Goal: Information Seeking & Learning: Check status

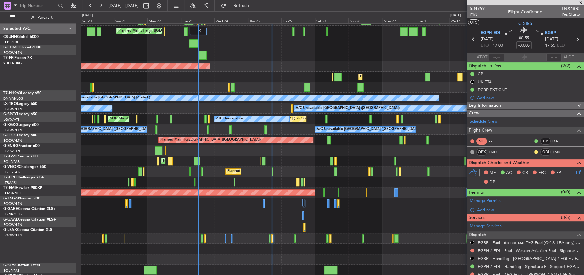
scroll to position [29, 0]
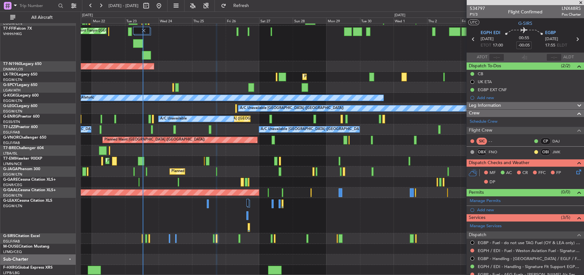
click at [188, 176] on div "Planned Maint [GEOGRAPHIC_DATA] ([GEOGRAPHIC_DATA]) Planned Maint Tianjin ([GEO…" at bounding box center [332, 134] width 503 height 281
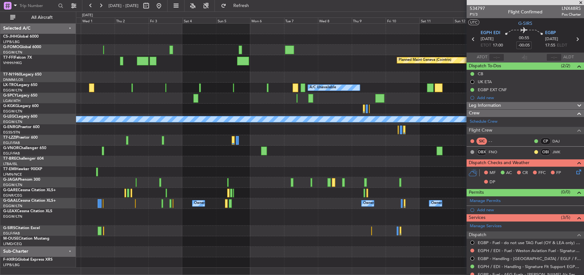
scroll to position [0, 0]
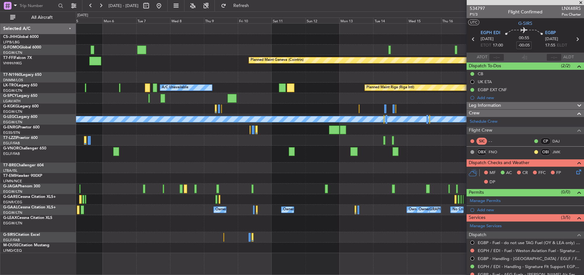
click at [161, 151] on div "Planned Maint Geneva (Cointrin) Planned Maint [GEOGRAPHIC_DATA] (Riga Intl) A/C…" at bounding box center [330, 139] width 508 height 230
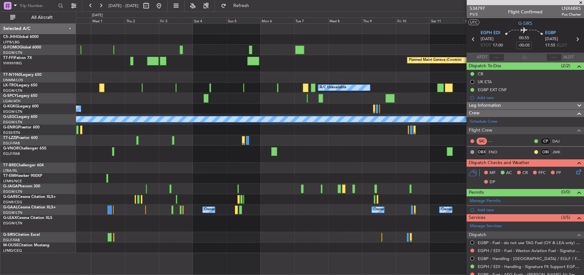
click at [426, 147] on div "Planned Maint [GEOGRAPHIC_DATA] ([GEOGRAPHIC_DATA])" at bounding box center [330, 154] width 508 height 17
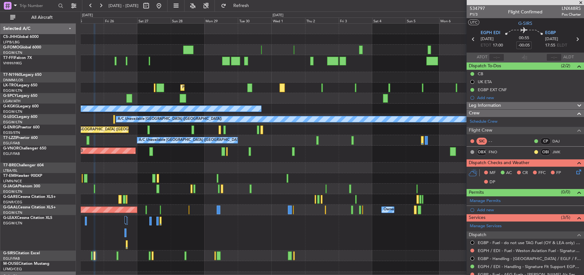
scroll to position [13, 0]
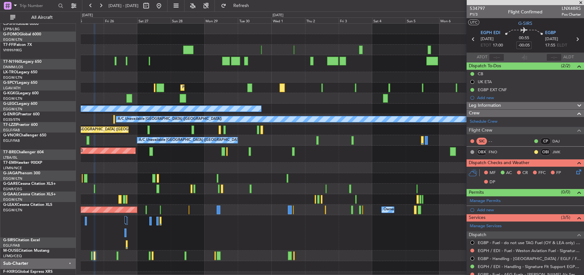
click at [181, 163] on div at bounding box center [332, 168] width 503 height 11
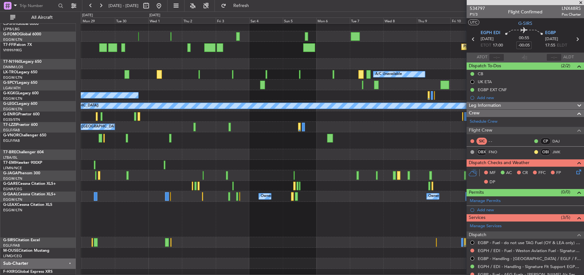
scroll to position [0, 0]
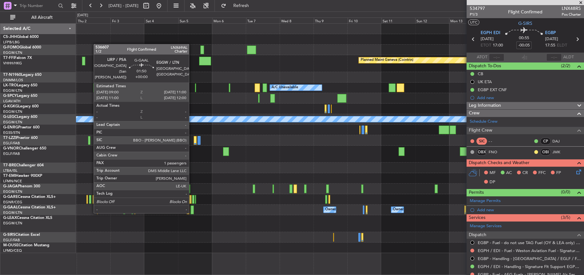
click at [192, 212] on div at bounding box center [191, 210] width 3 height 9
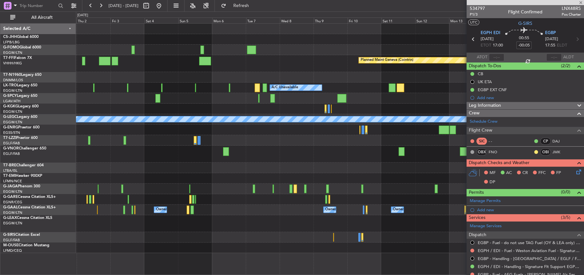
type input "1"
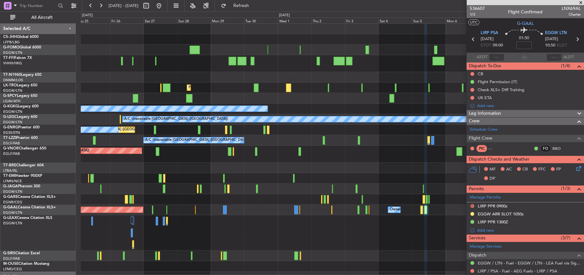
click at [252, 135] on div "Planned Maint [GEOGRAPHIC_DATA] ([GEOGRAPHIC_DATA]) Planned Maint Geneva ([GEOG…" at bounding box center [332, 158] width 503 height 269
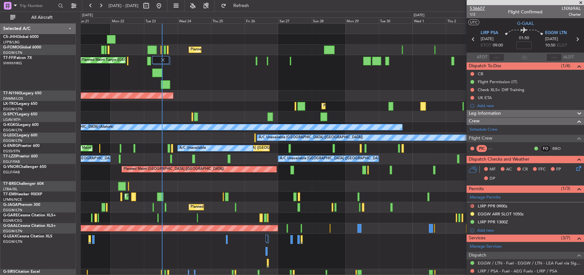
click at [478, 9] on span "536607" at bounding box center [477, 8] width 15 height 7
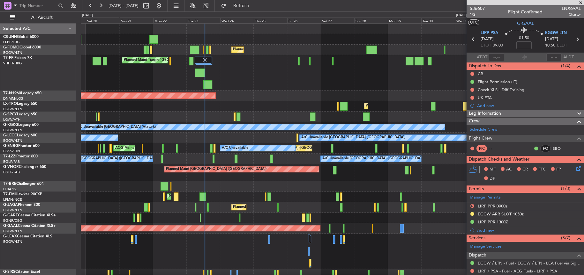
click at [274, 101] on div "Owner Planned Maint [GEOGRAPHIC_DATA] ([GEOGRAPHIC_DATA]) Planned Maint [GEOGRA…" at bounding box center [332, 168] width 503 height 288
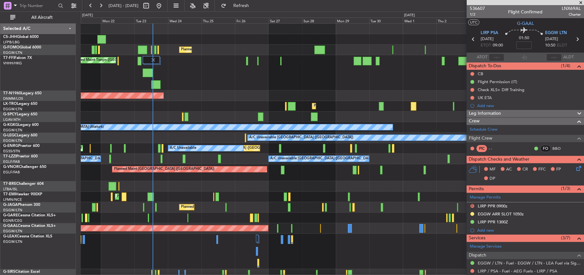
click at [219, 87] on div "Planned Maint Tianjin ([GEOGRAPHIC_DATA])" at bounding box center [332, 72] width 503 height 35
